Goal: Task Accomplishment & Management: Manage account settings

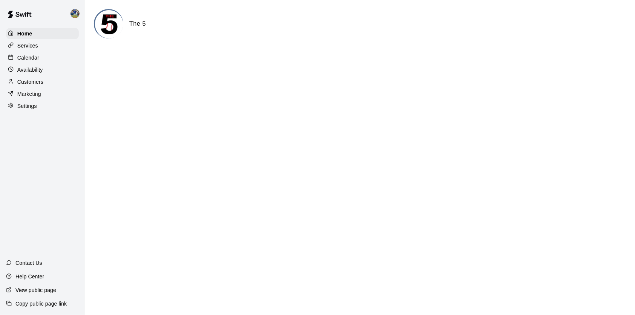
click at [34, 56] on p "Calendar" at bounding box center [28, 58] width 22 height 8
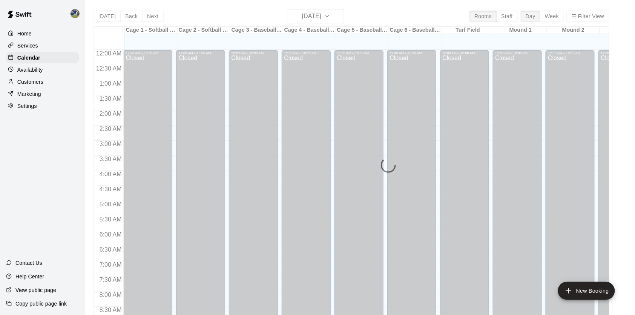
scroll to position [279, 0]
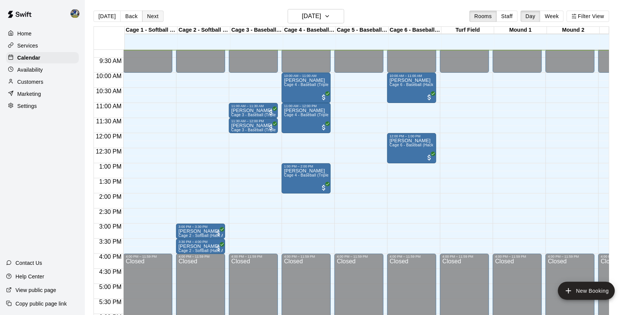
click at [155, 12] on button "Next" at bounding box center [152, 16] width 21 height 11
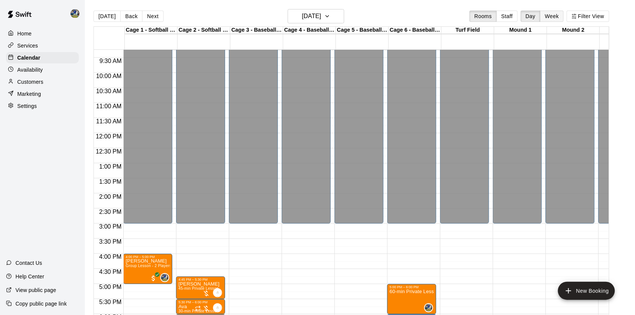
click at [556, 15] on button "Week" at bounding box center [552, 16] width 24 height 11
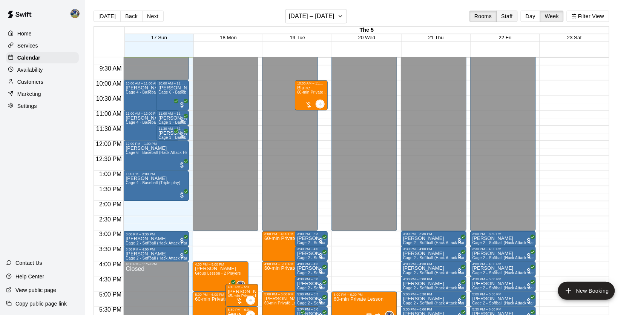
click at [506, 17] on button "Staff" at bounding box center [508, 16] width 22 height 11
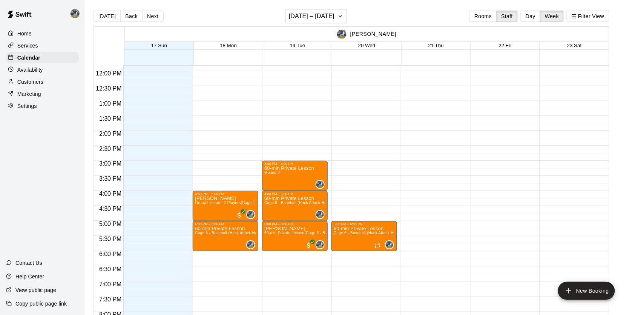
scroll to position [358, 0]
click at [524, 18] on button "Day" at bounding box center [531, 16] width 20 height 11
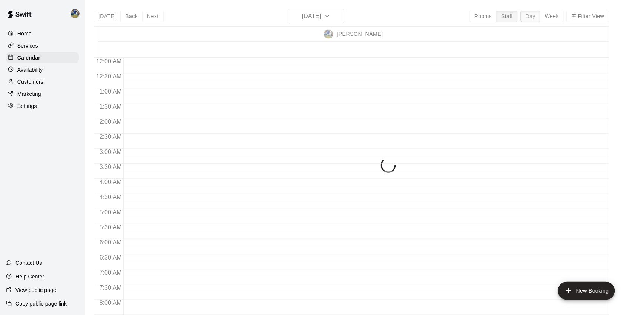
scroll to position [279, 0]
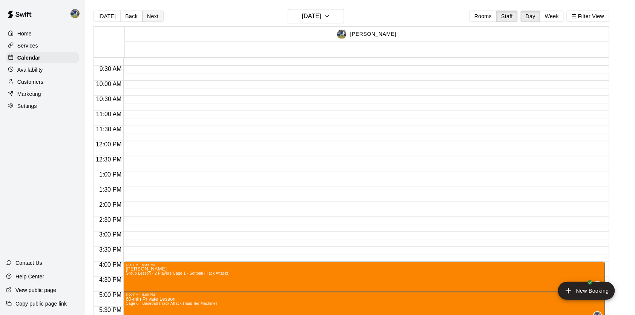
click at [158, 18] on button "Next" at bounding box center [152, 16] width 21 height 11
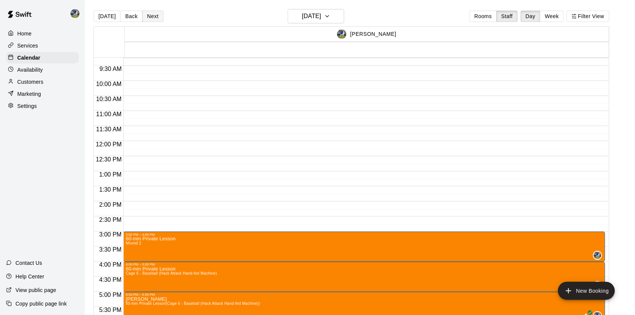
click at [153, 18] on button "Next" at bounding box center [152, 16] width 21 height 11
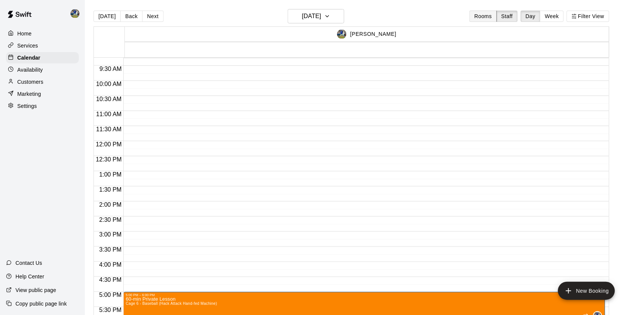
click at [481, 14] on button "Rooms" at bounding box center [483, 16] width 27 height 11
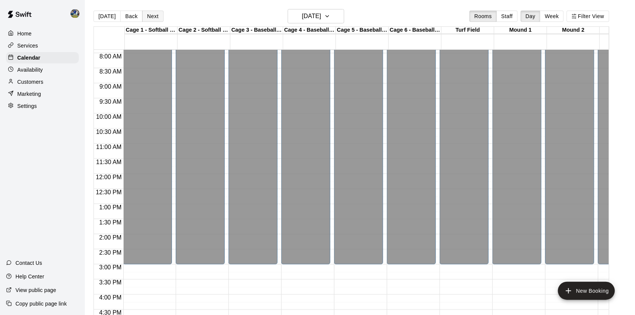
scroll to position [0, 0]
click at [150, 15] on button "Next" at bounding box center [152, 16] width 21 height 11
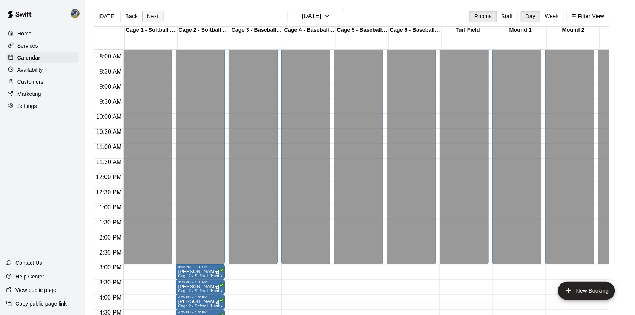
click at [155, 15] on button "Next" at bounding box center [152, 16] width 21 height 11
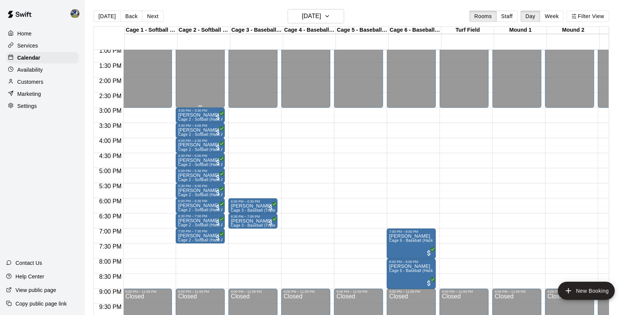
scroll to position [403, 0]
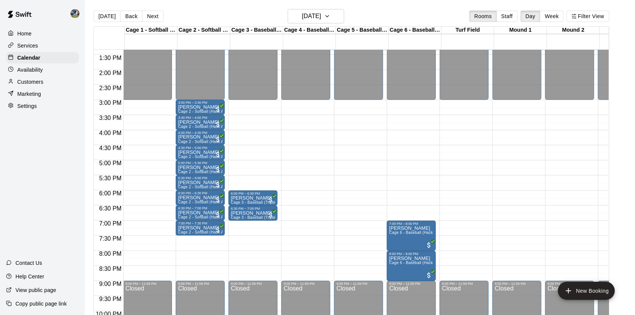
click at [42, 72] on p "Availability" at bounding box center [30, 70] width 26 height 8
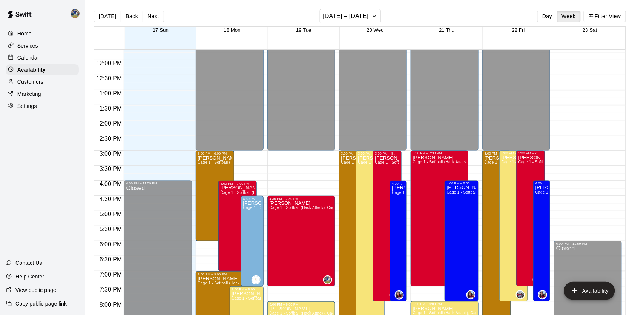
scroll to position [363, 0]
